Goal: Communication & Community: Answer question/provide support

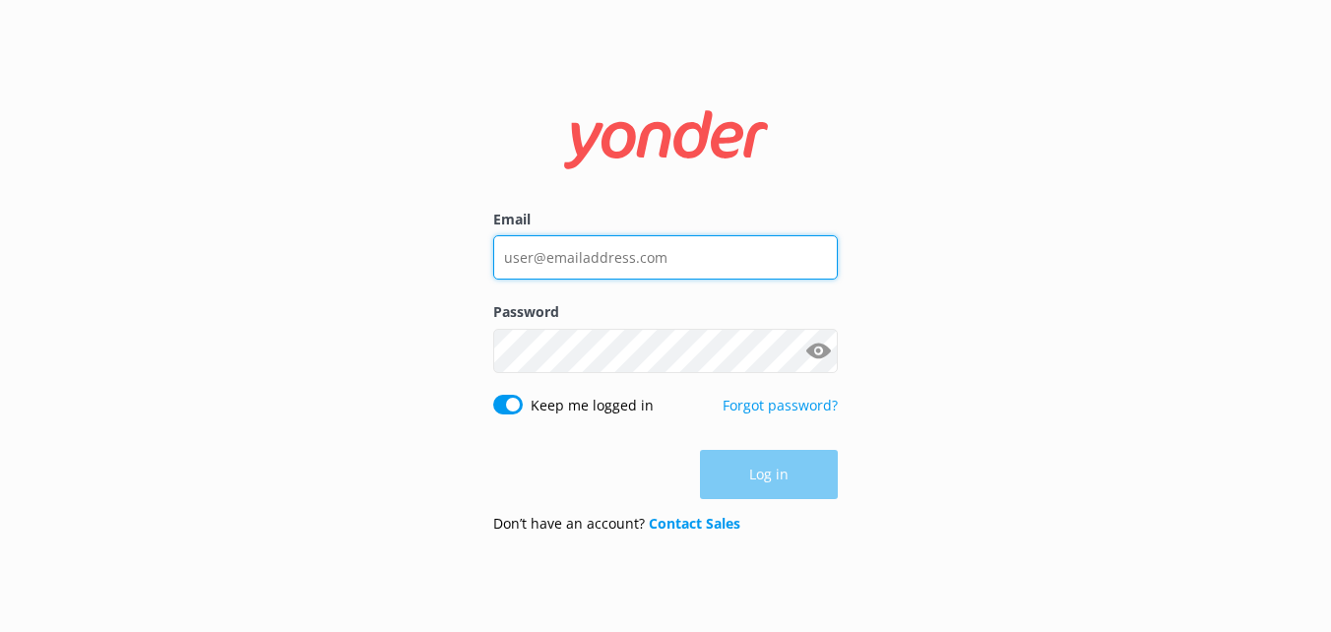
type input "[EMAIL_ADDRESS][DOMAIN_NAME]"
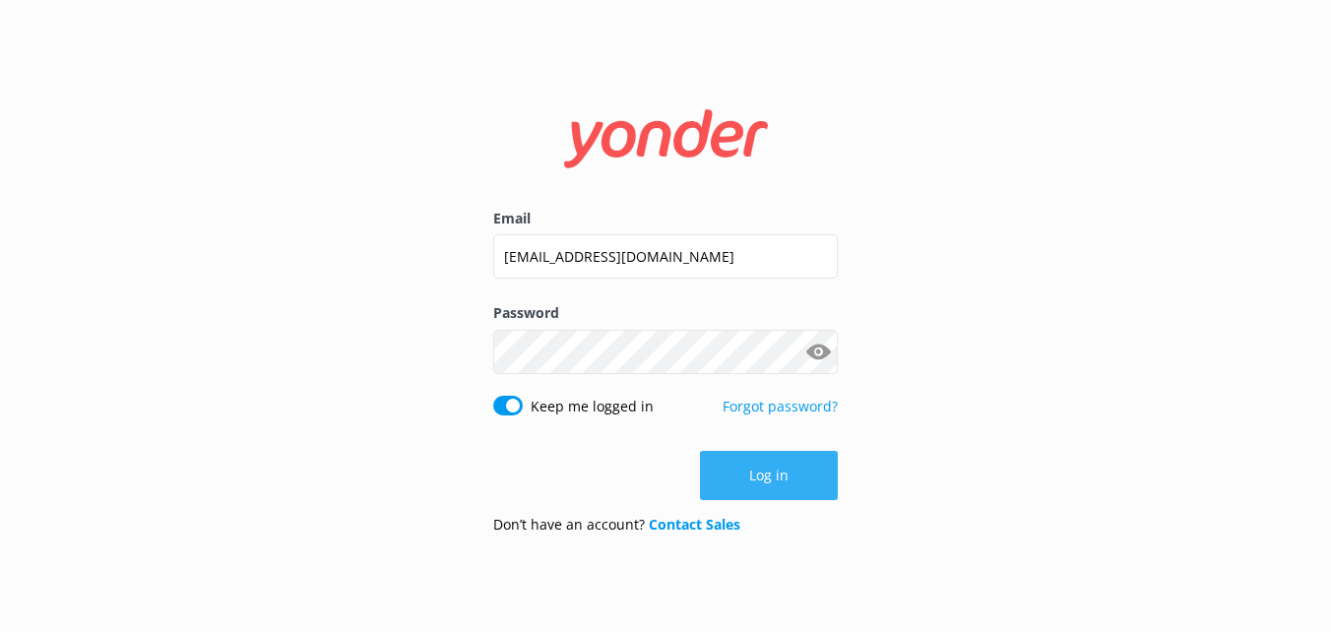
click at [793, 485] on div "Log in" at bounding box center [665, 475] width 345 height 49
click at [793, 485] on button "Log in" at bounding box center [769, 475] width 138 height 49
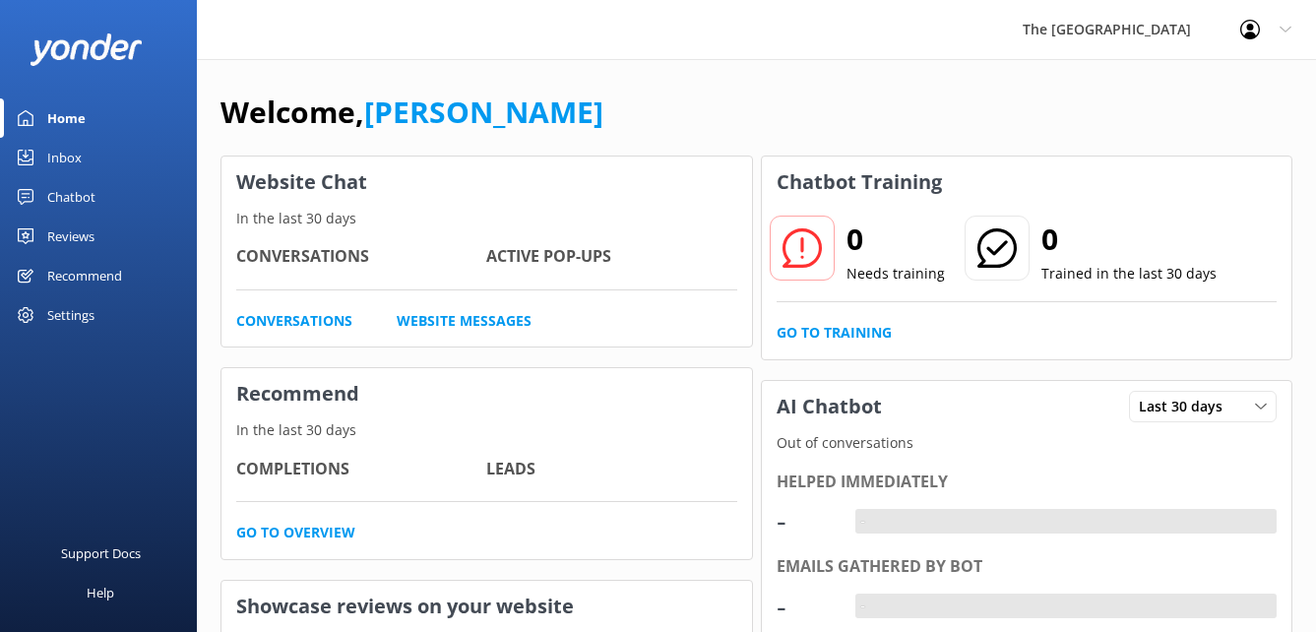
click at [140, 158] on link "Inbox" at bounding box center [98, 157] width 197 height 39
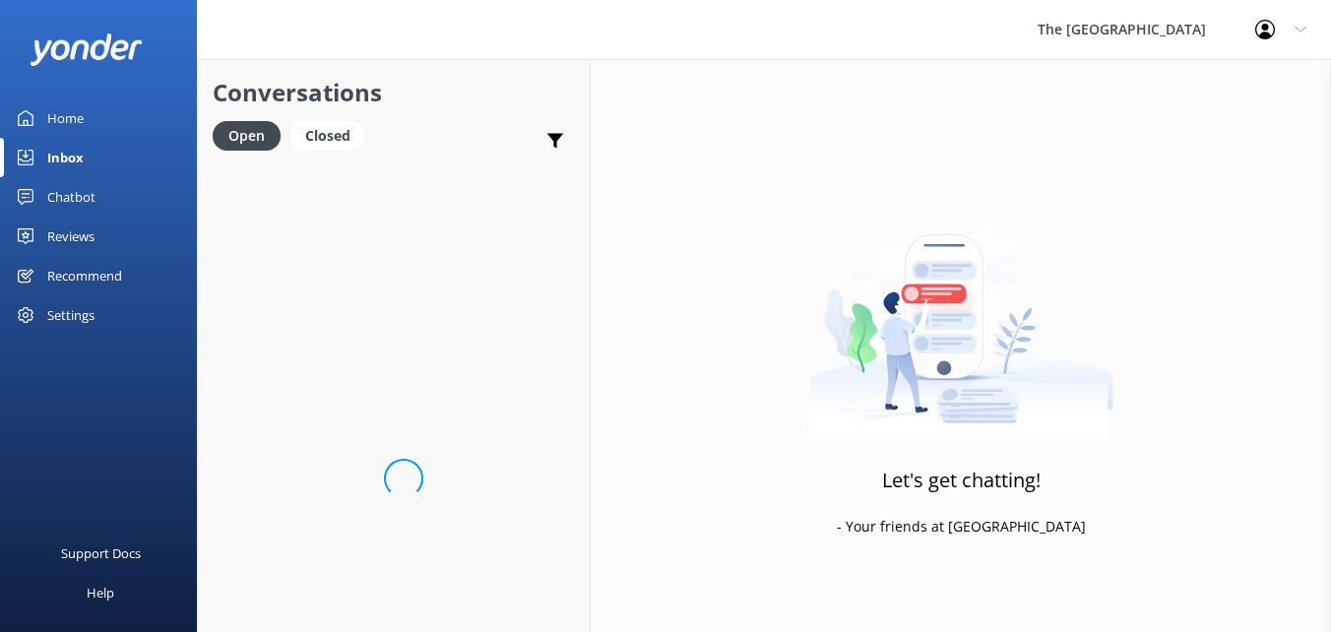
click at [140, 158] on link "Inbox" at bounding box center [98, 157] width 197 height 39
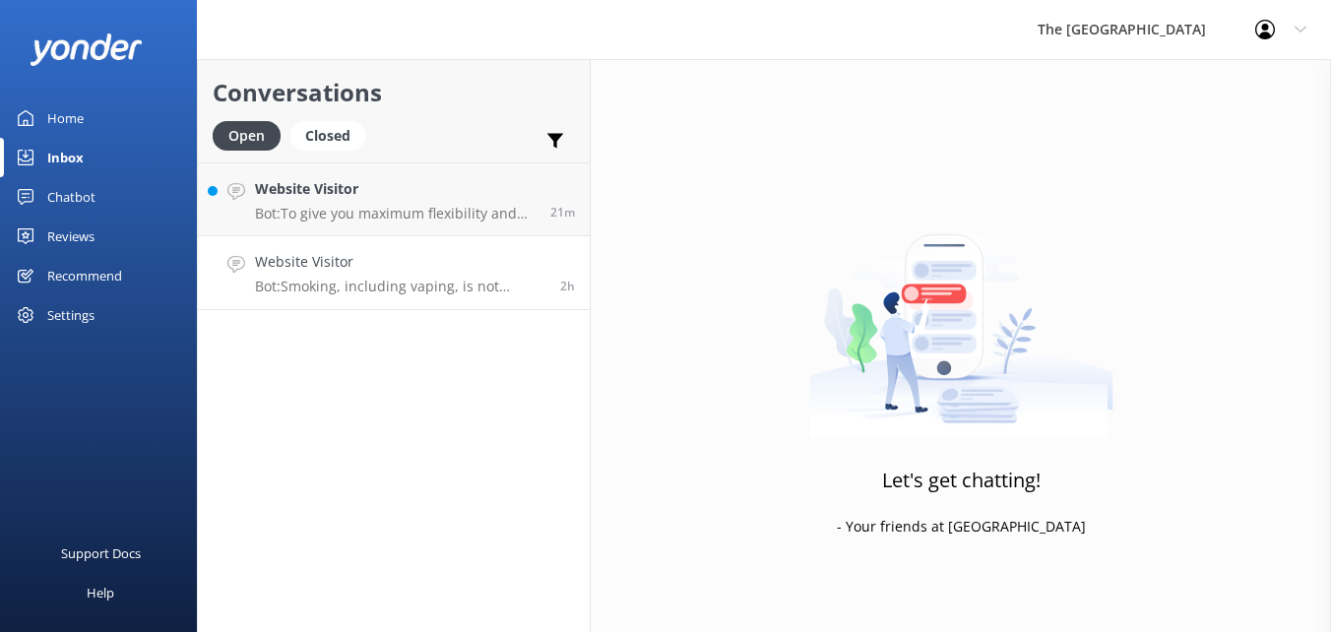
click at [464, 281] on p "Bot: Smoking, including vaping, is not permitted in guestrooms, restaurants, an…" at bounding box center [400, 287] width 290 height 18
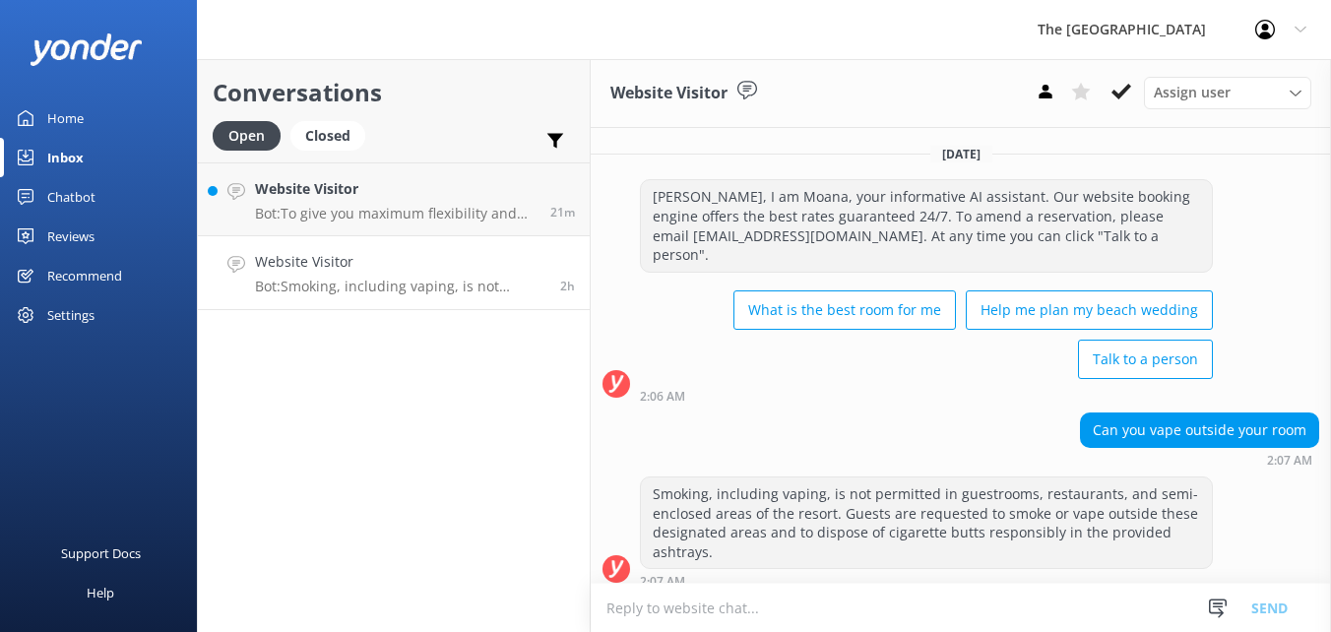
click at [821, 607] on textarea at bounding box center [961, 608] width 740 height 48
type textarea "I"
type textarea "K"
click at [1108, 96] on button at bounding box center [1121, 92] width 35 height 30
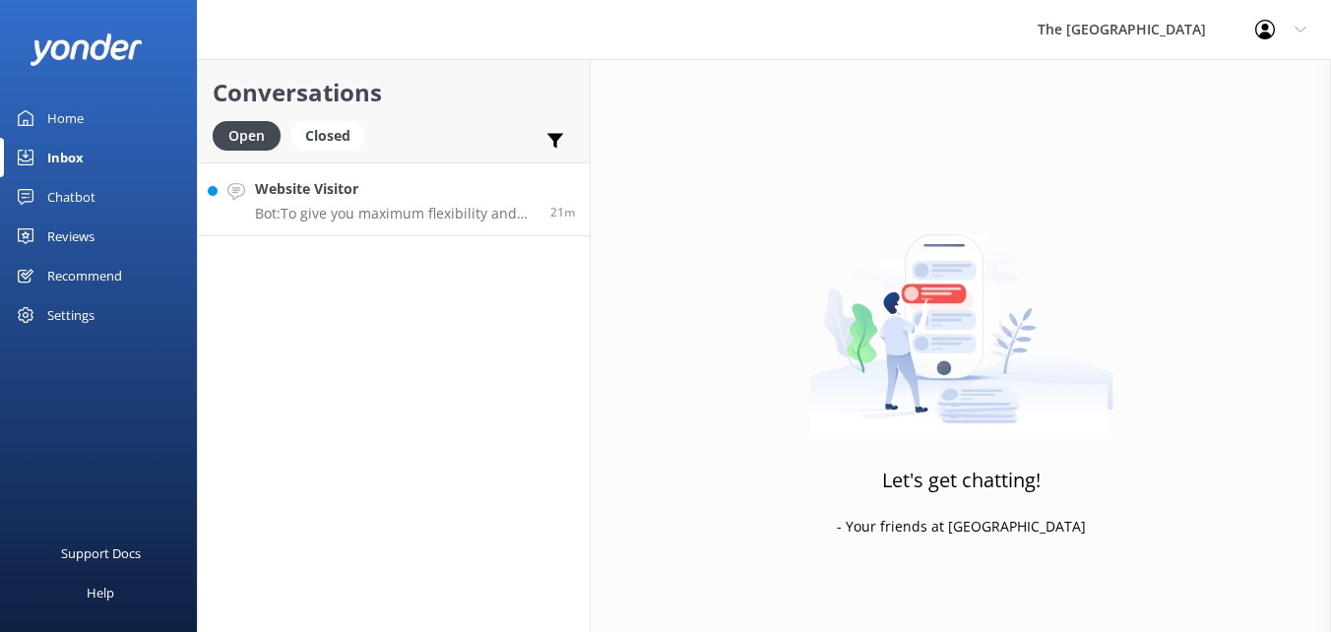
click at [519, 205] on p "Bot: To give you maximum flexibility and access to the best available rates, ou…" at bounding box center [395, 214] width 281 height 18
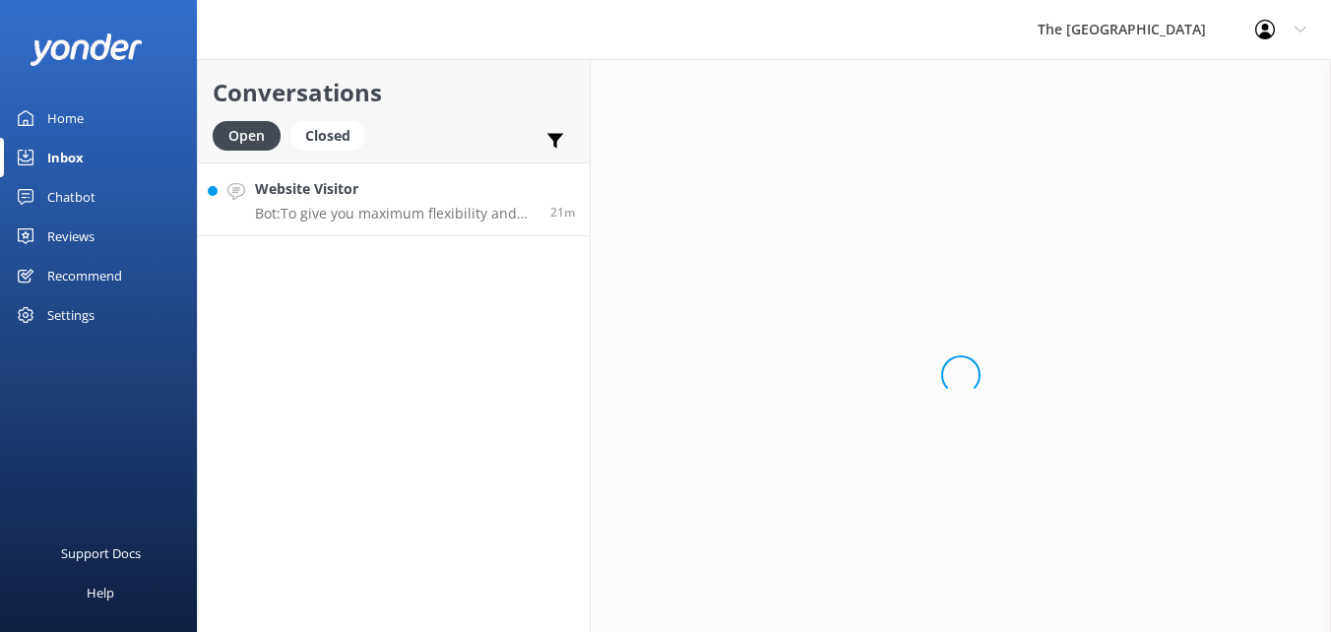
click at [519, 205] on p "Bot: To give you maximum flexibility and access to the best available rates, ou…" at bounding box center [395, 214] width 281 height 18
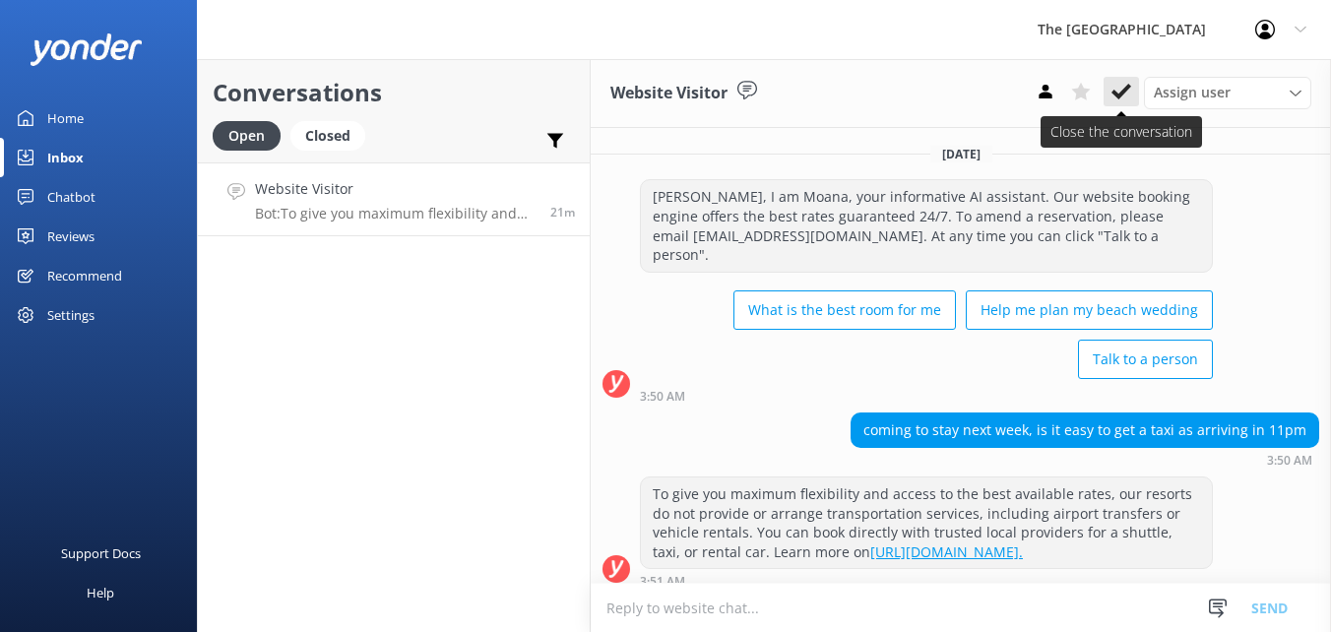
click at [1124, 93] on use at bounding box center [1121, 92] width 20 height 16
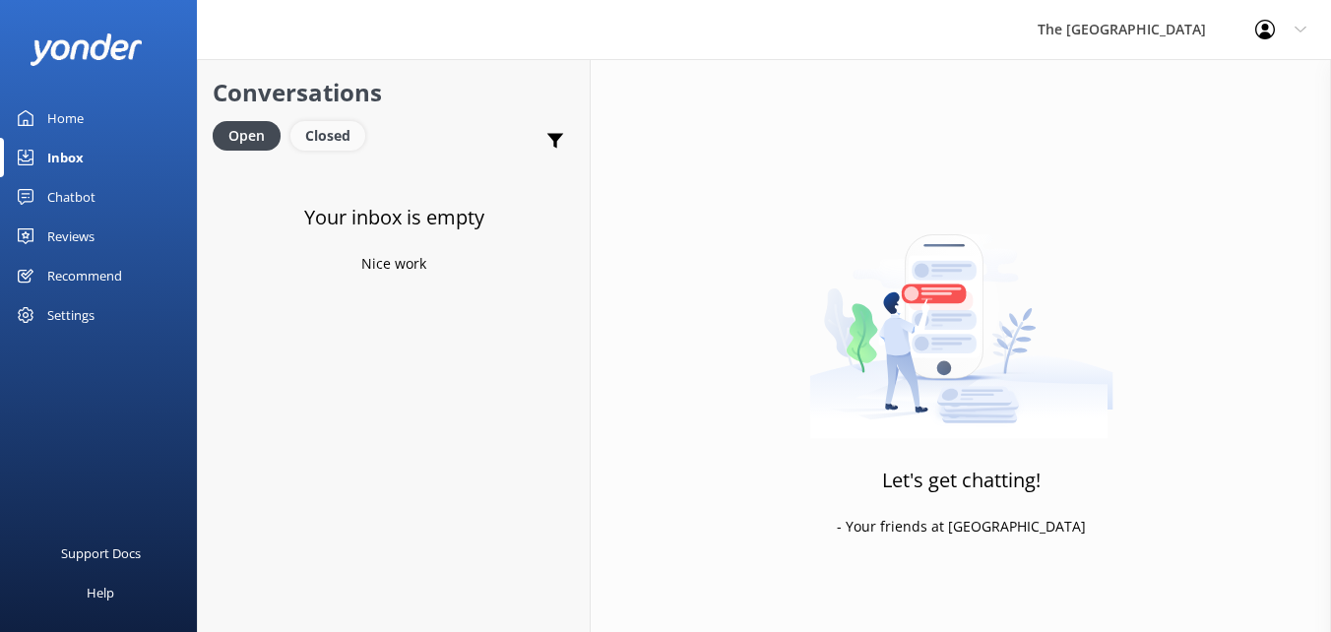
click at [342, 132] on div "Closed" at bounding box center [327, 136] width 75 height 30
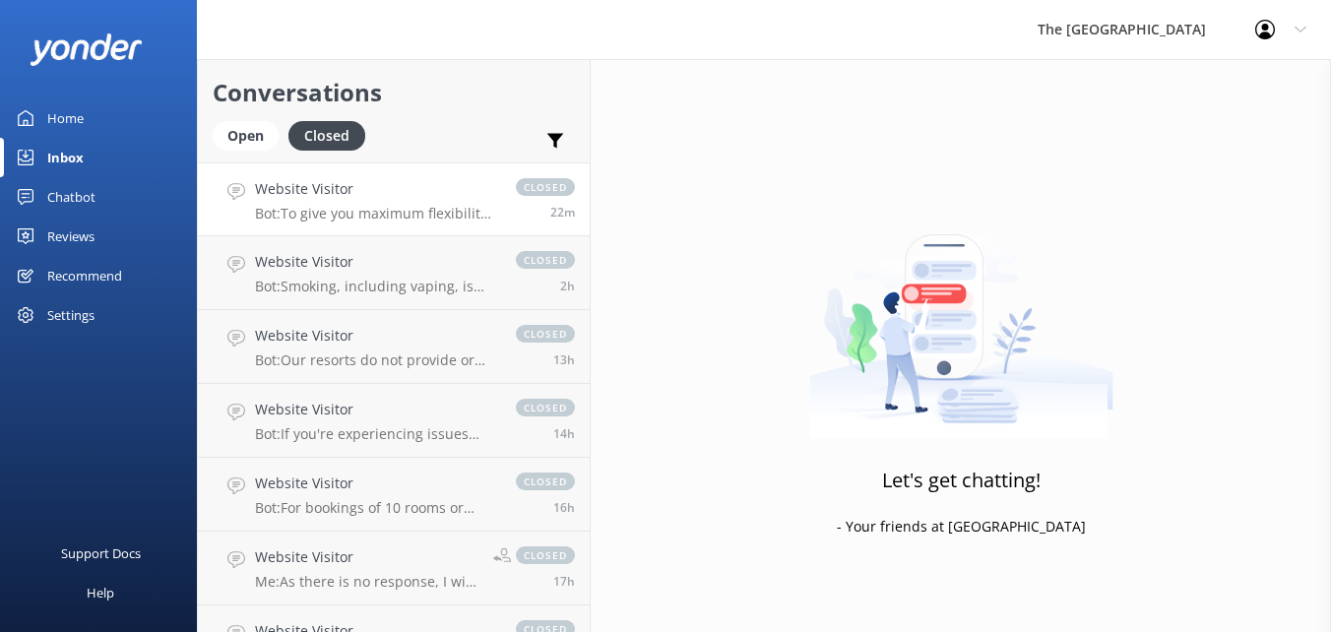
click at [364, 185] on h4 "Website Visitor" at bounding box center [375, 189] width 241 height 22
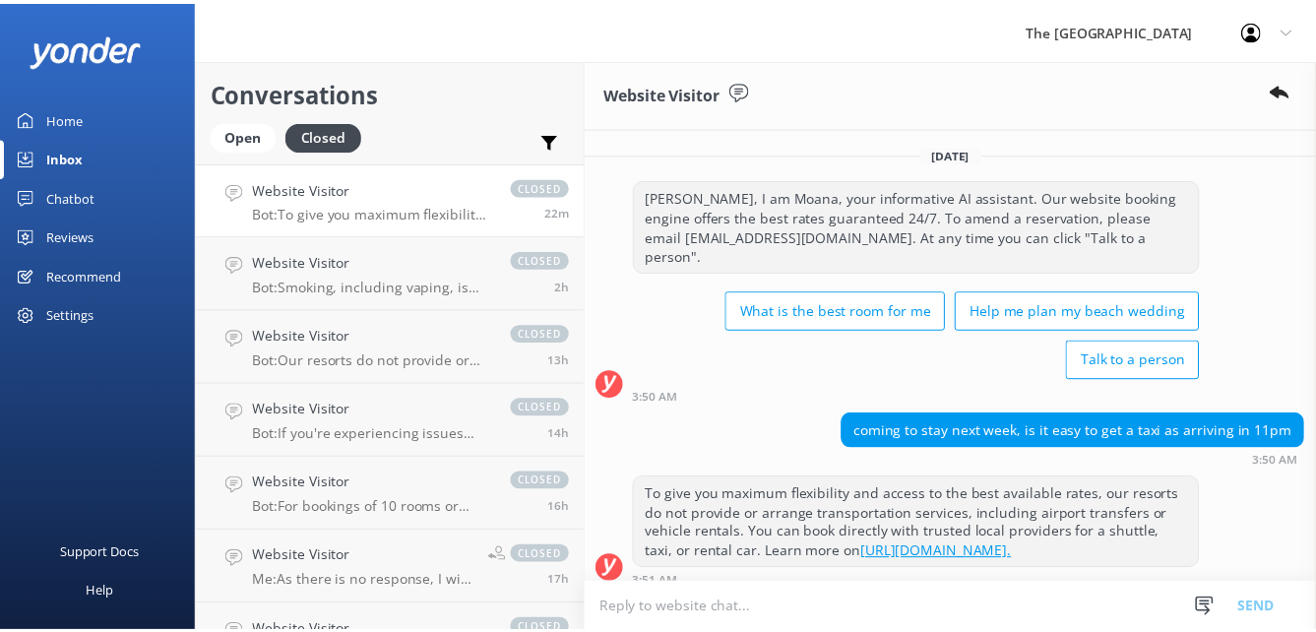
scroll to position [58, 0]
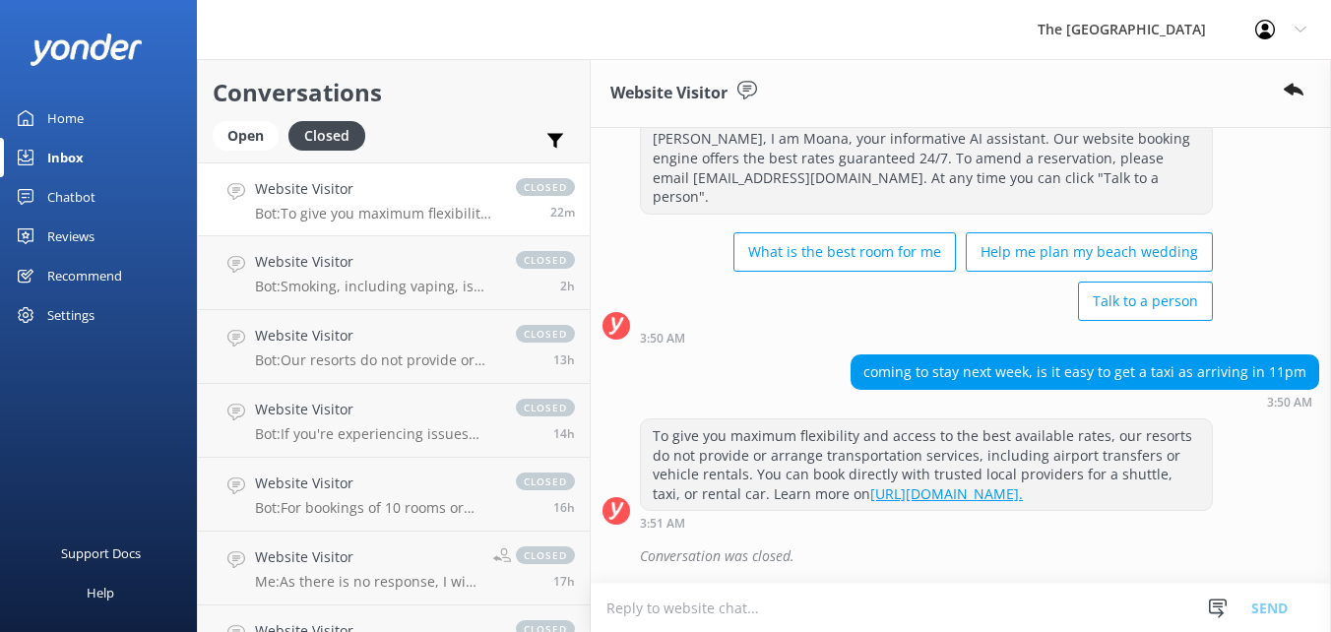
click at [86, 123] on link "Home" at bounding box center [98, 117] width 197 height 39
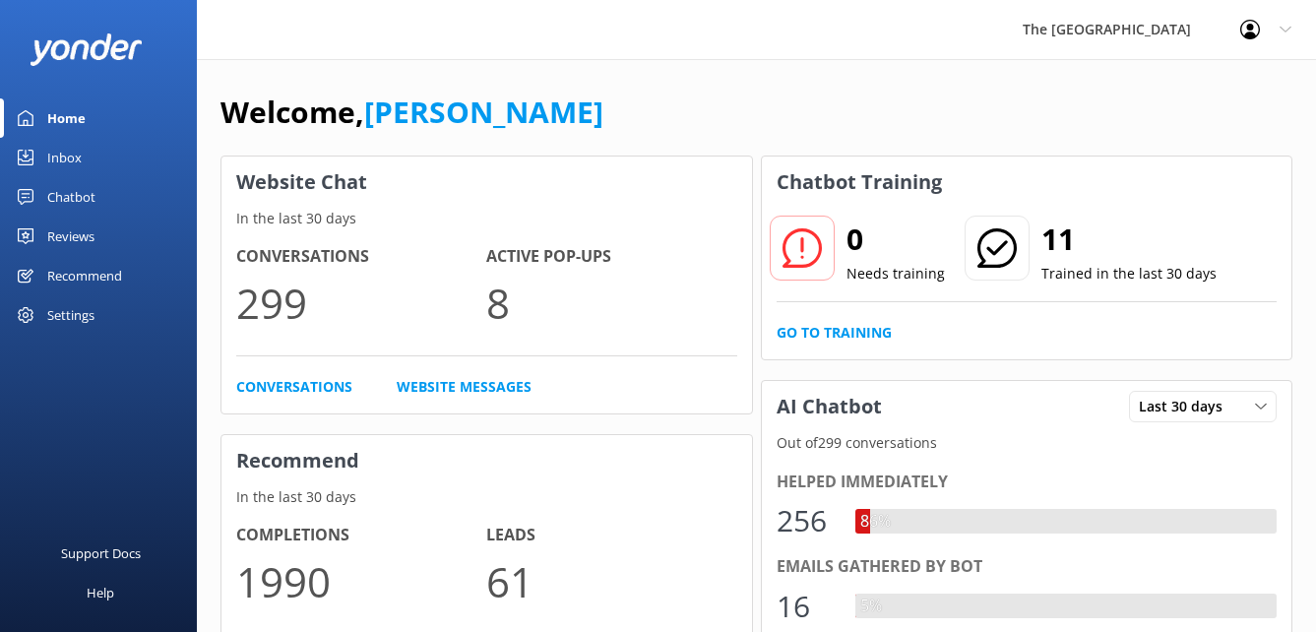
click at [86, 123] on link "Home" at bounding box center [98, 117] width 197 height 39
